Goal: Find specific fact: Find specific fact

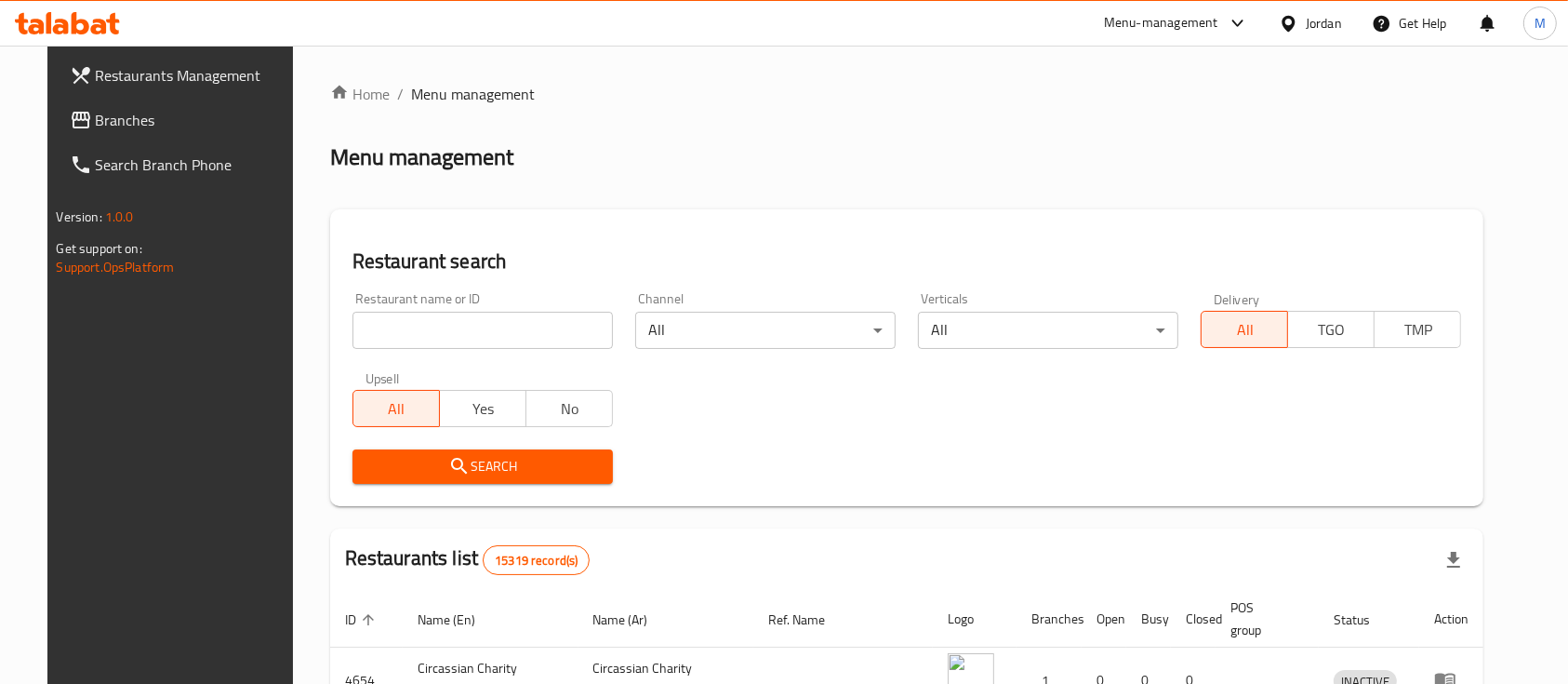
click at [418, 324] on input "search" at bounding box center [482, 330] width 260 height 37
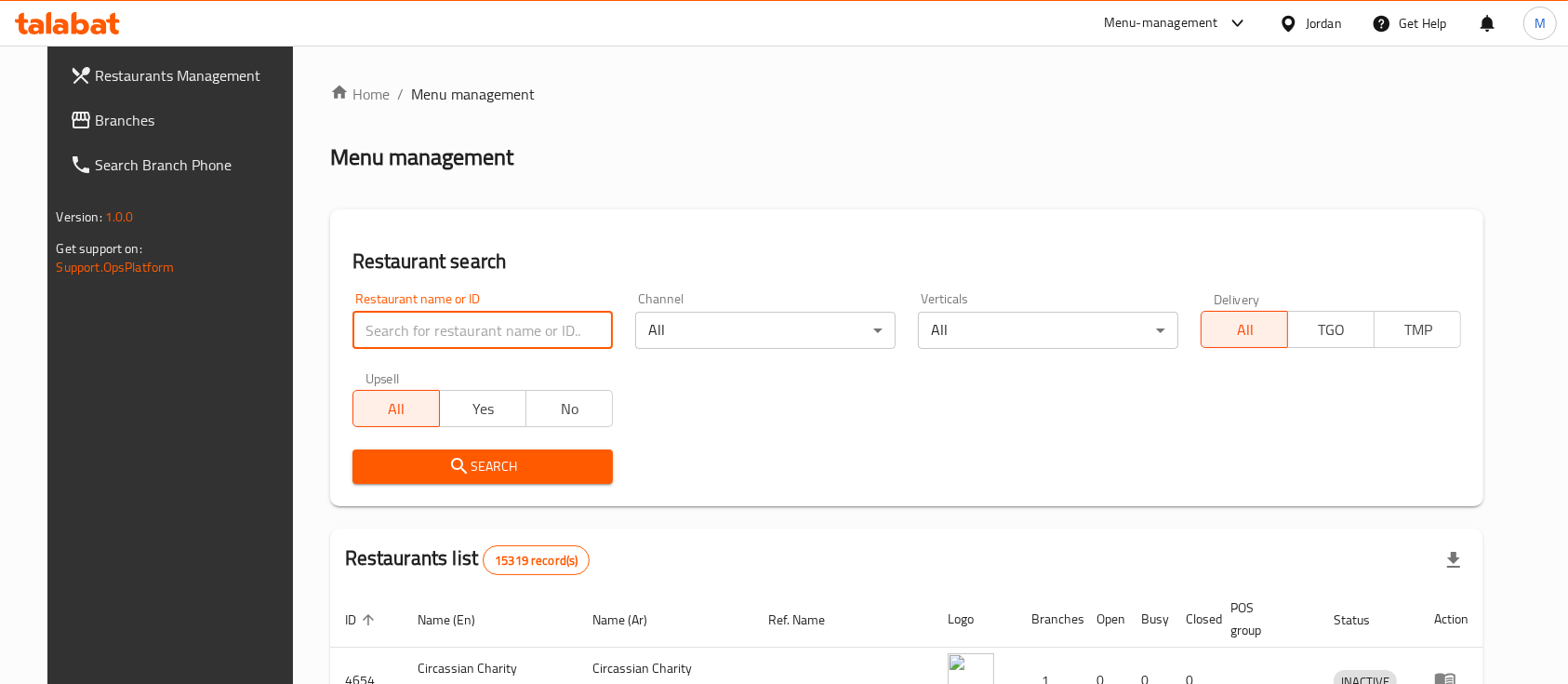
type input "s"
type input "a"
type input "[PERSON_NAME]"
click button "Search" at bounding box center [482, 467] width 260 height 34
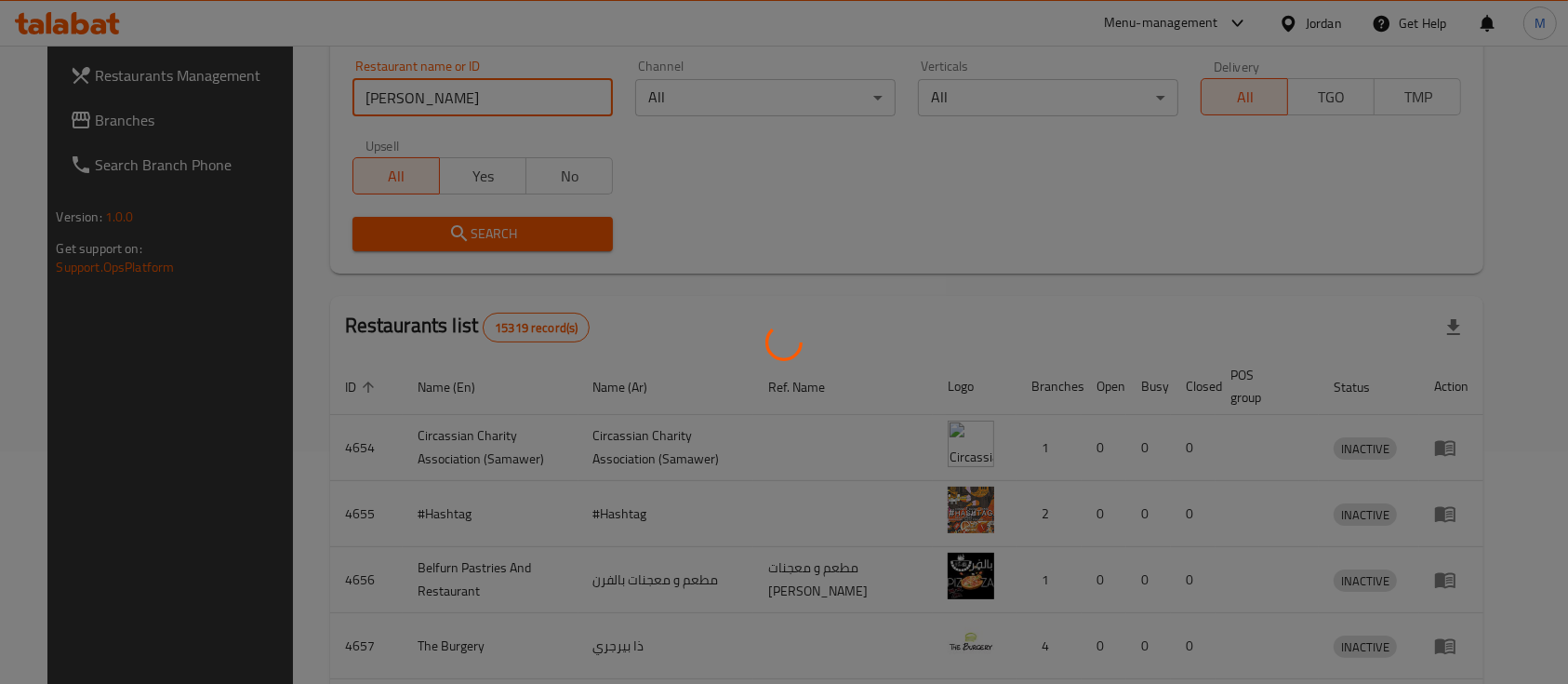
scroll to position [248, 0]
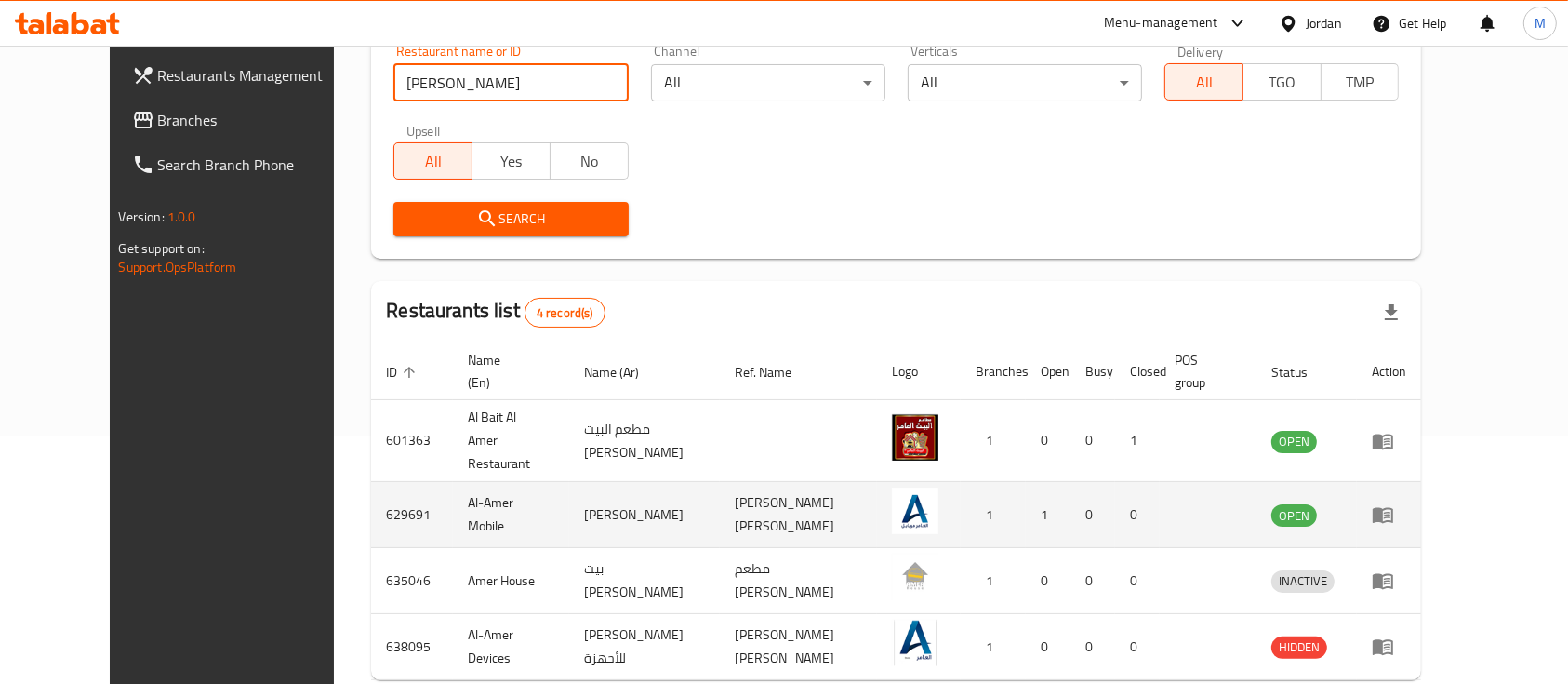
click at [372, 482] on td "629691" at bounding box center [412, 514] width 82 height 66
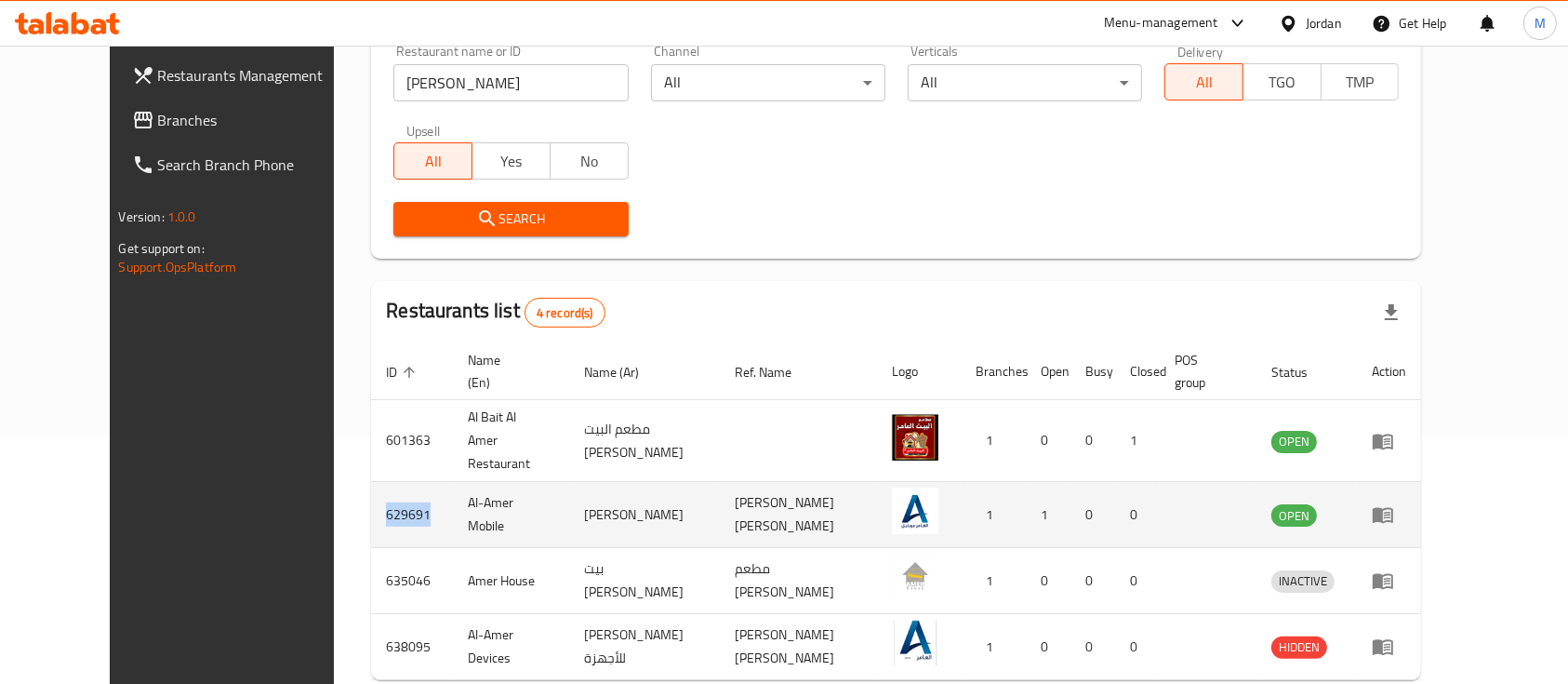
click at [372, 482] on td "629691" at bounding box center [412, 514] width 82 height 66
copy td "629691"
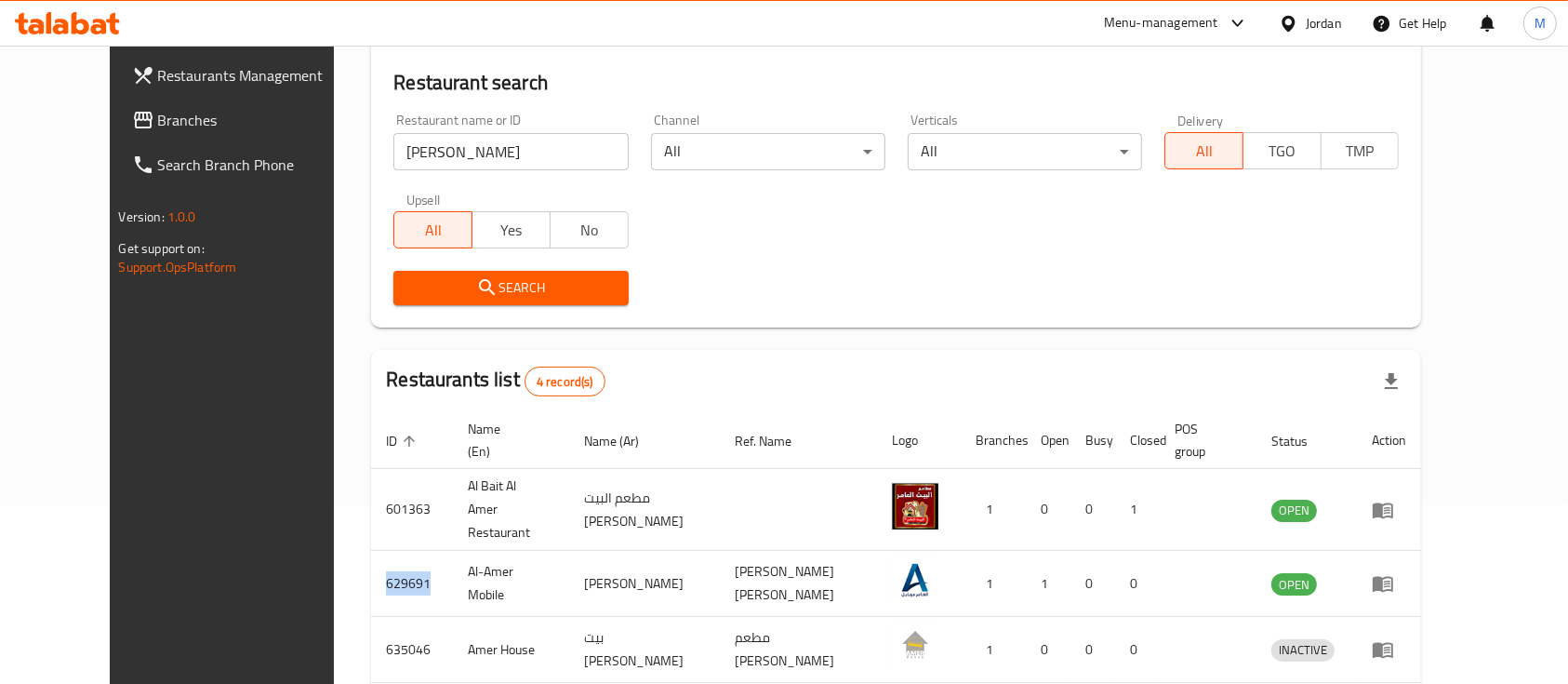
scroll to position [0, 0]
